Goal: Information Seeking & Learning: Check status

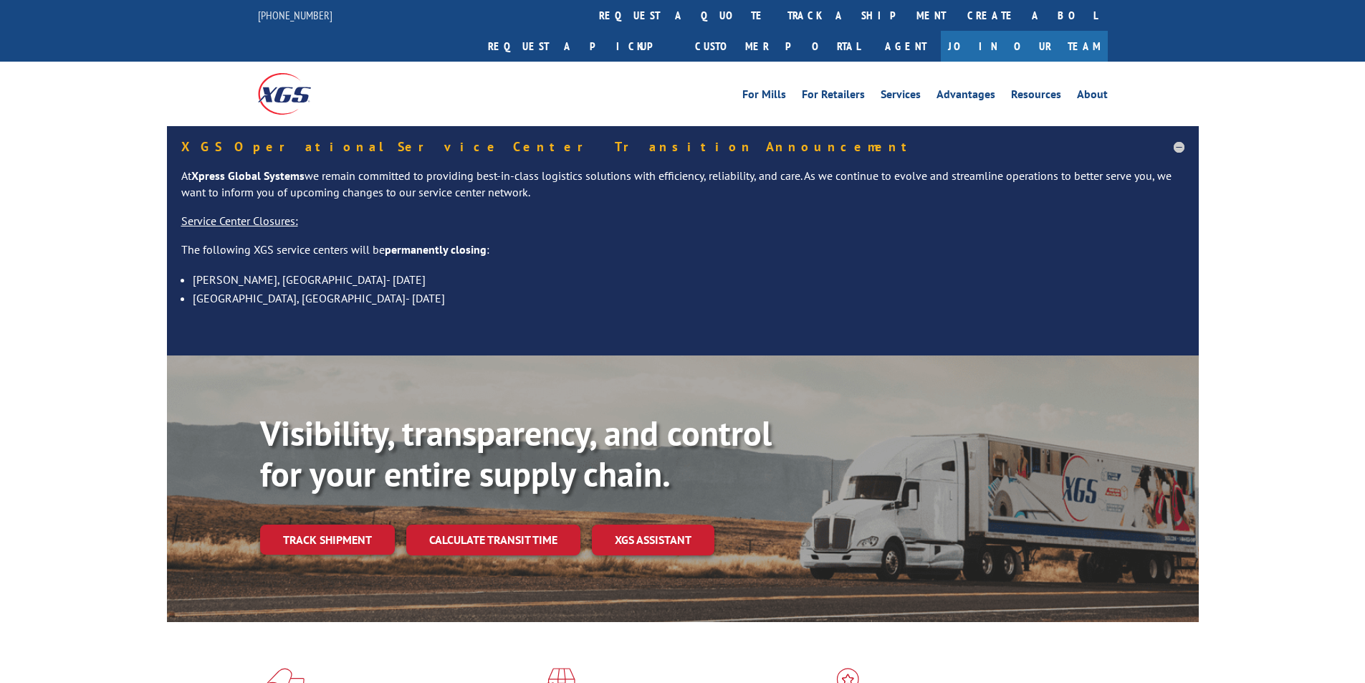
click at [777, 15] on link "track a shipment" at bounding box center [867, 15] width 180 height 31
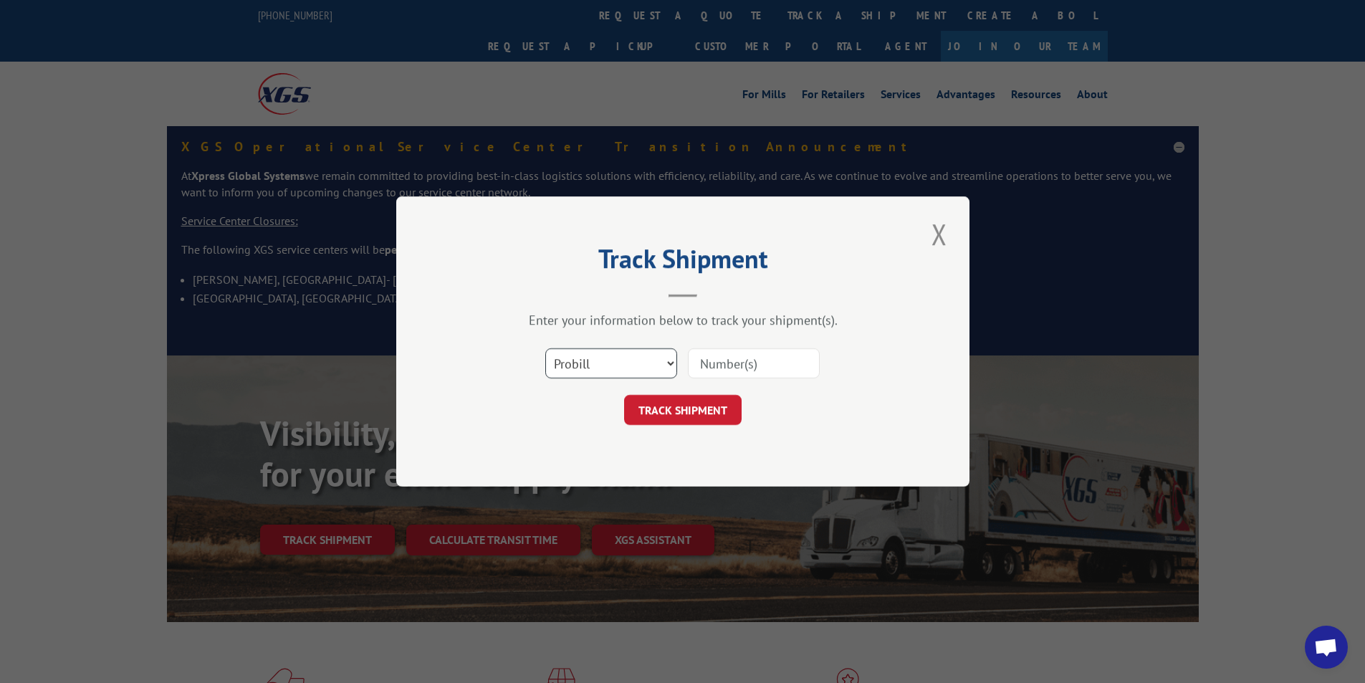
click at [669, 369] on select "Select category... Probill BOL PO" at bounding box center [611, 363] width 132 height 30
select select "bol"
click at [545, 348] on select "Select category... Probill BOL PO" at bounding box center [611, 363] width 132 height 30
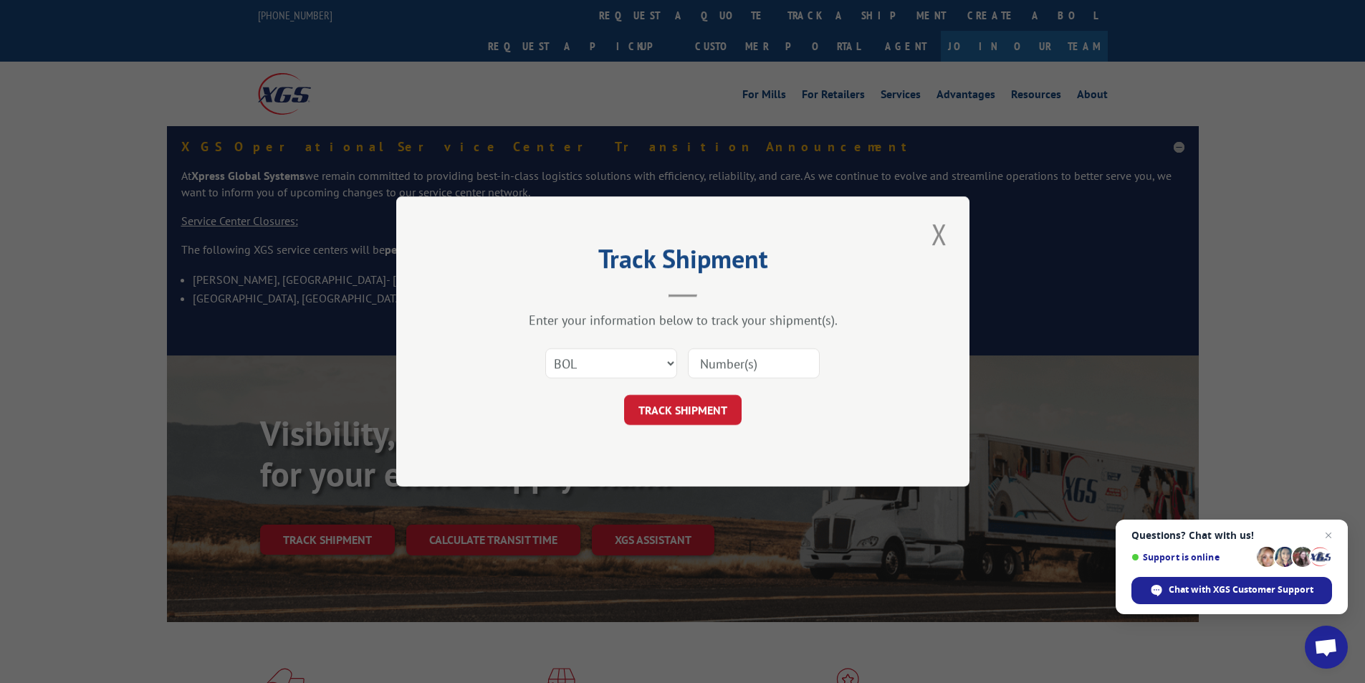
paste input "50861246"
type input "50861246"
click at [697, 410] on button "TRACK SHIPMENT" at bounding box center [683, 410] width 118 height 30
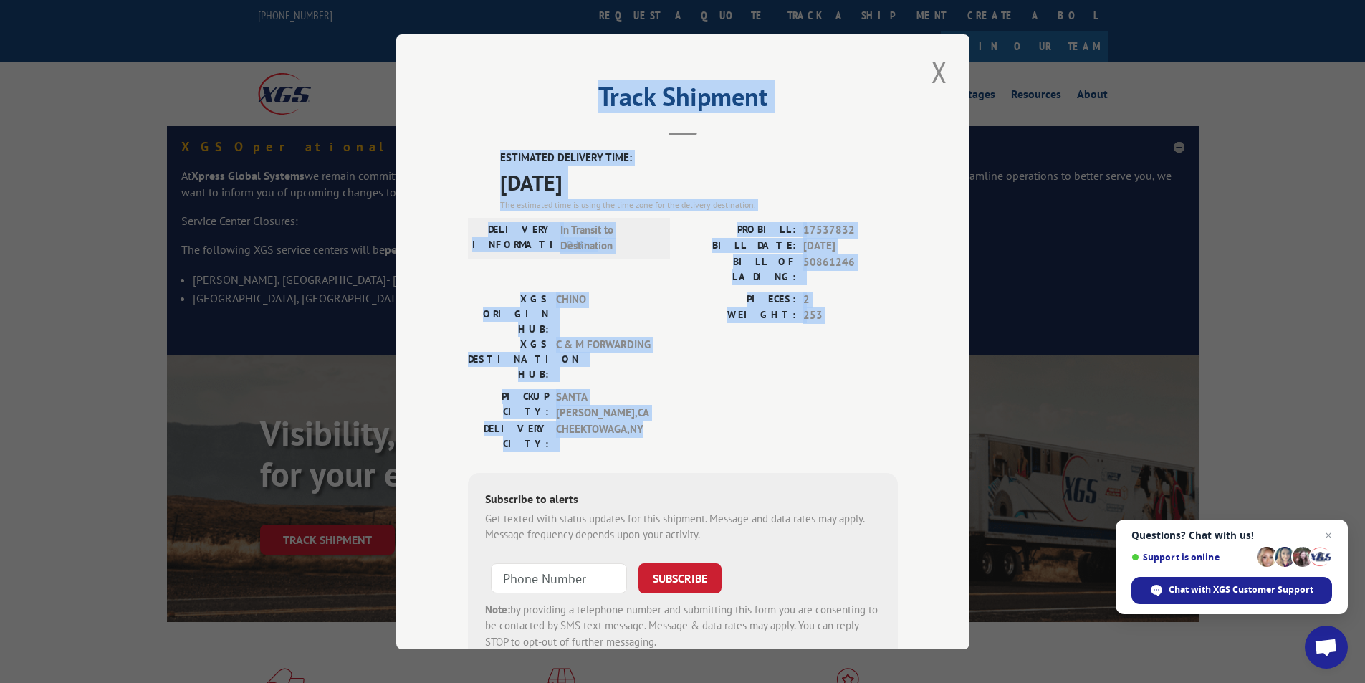
drag, startPoint x: 492, startPoint y: 125, endPoint x: 689, endPoint y: 370, distance: 314.5
click at [689, 370] on div "Track Shipment ESTIMATED DELIVERY TIME: [DATE] The estimated time is using the …" at bounding box center [682, 341] width 573 height 615
copy div "Track Shipment ESTIMATED DELIVERY TIME: [DATE] The estimated time is using the …"
drag, startPoint x: 928, startPoint y: 70, endPoint x: 935, endPoint y: 65, distance: 8.4
click at [930, 68] on button "Close modal" at bounding box center [939, 71] width 24 height 39
